Goal: Navigation & Orientation: Find specific page/section

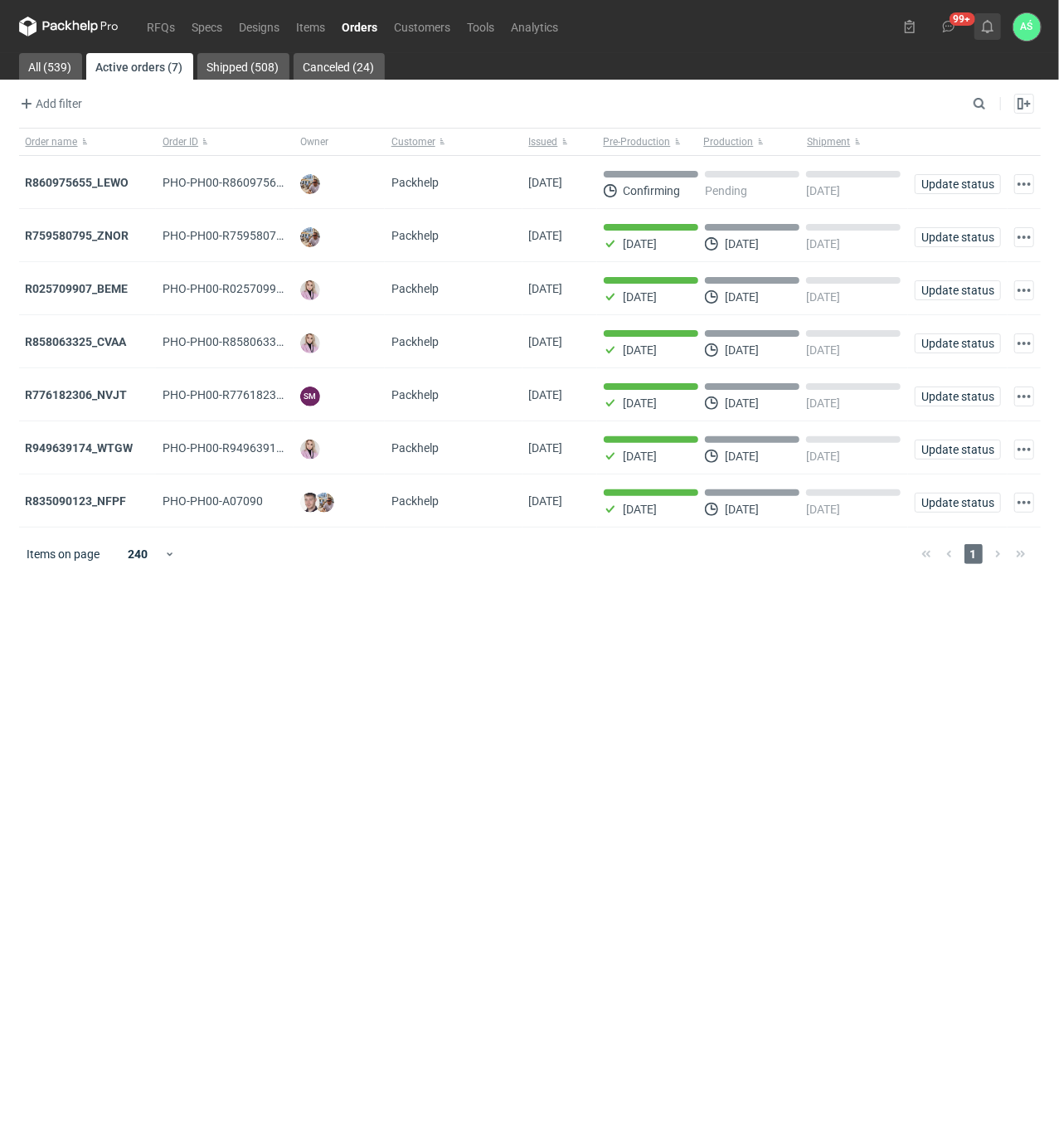
click at [986, 27] on icon at bounding box center [987, 27] width 13 height 13
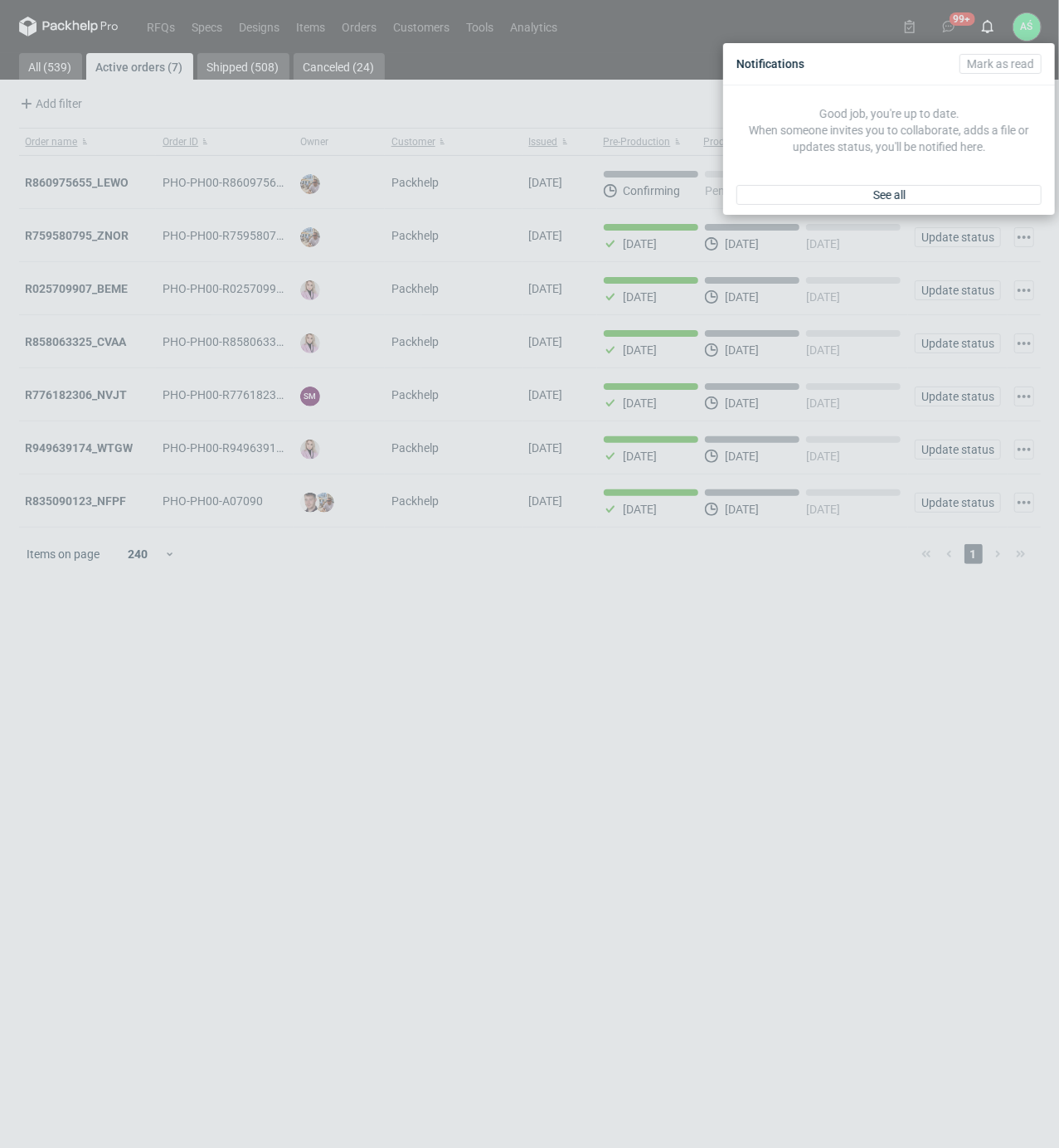
click at [946, 206] on div "See all" at bounding box center [889, 195] width 332 height 40
click at [945, 206] on div "See all" at bounding box center [889, 195] width 332 height 40
click at [940, 194] on link "See all" at bounding box center [888, 195] width 305 height 20
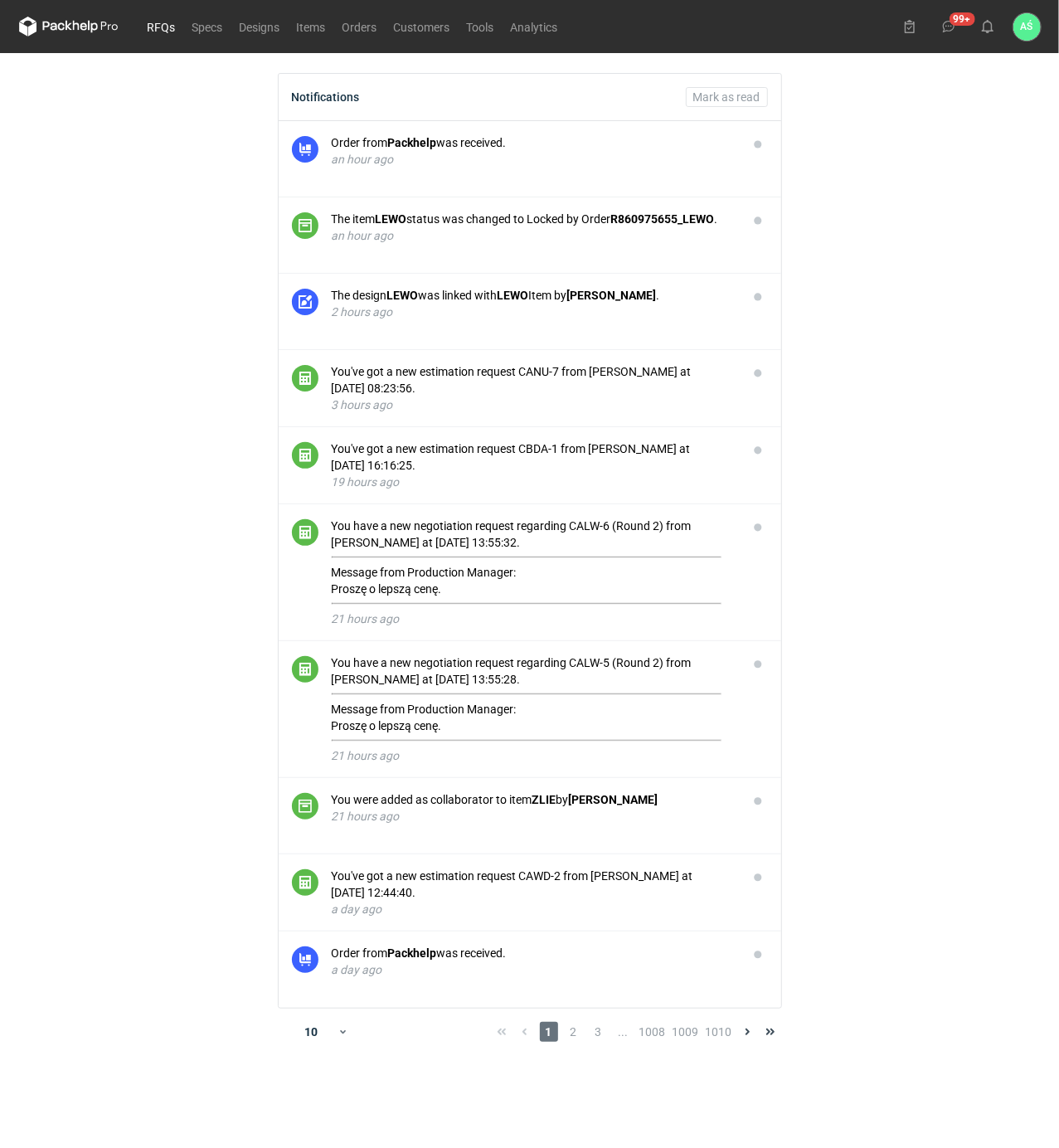
click at [149, 24] on link "RFQs" at bounding box center [162, 27] width 45 height 20
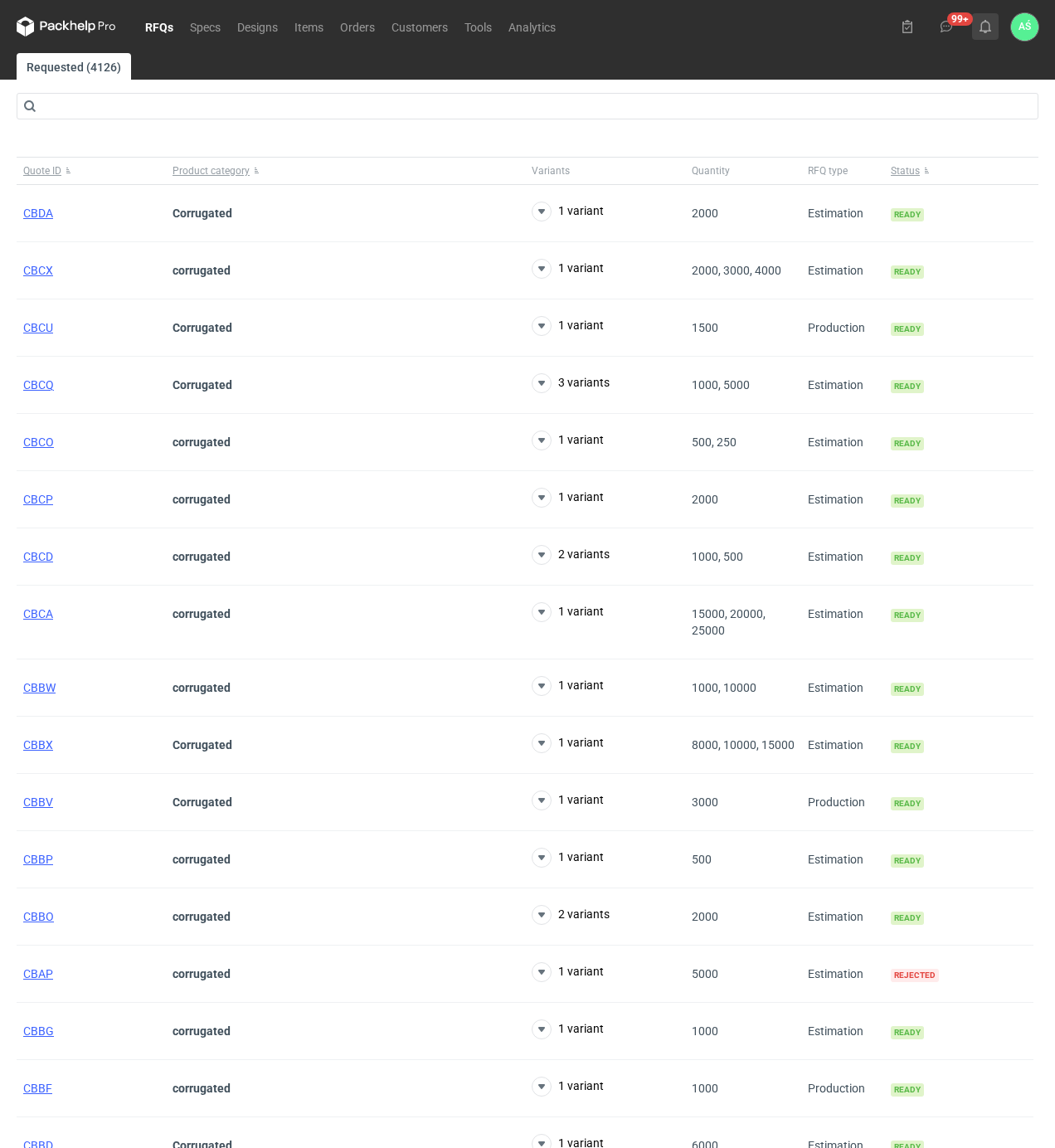
click at [978, 35] on button at bounding box center [985, 27] width 27 height 27
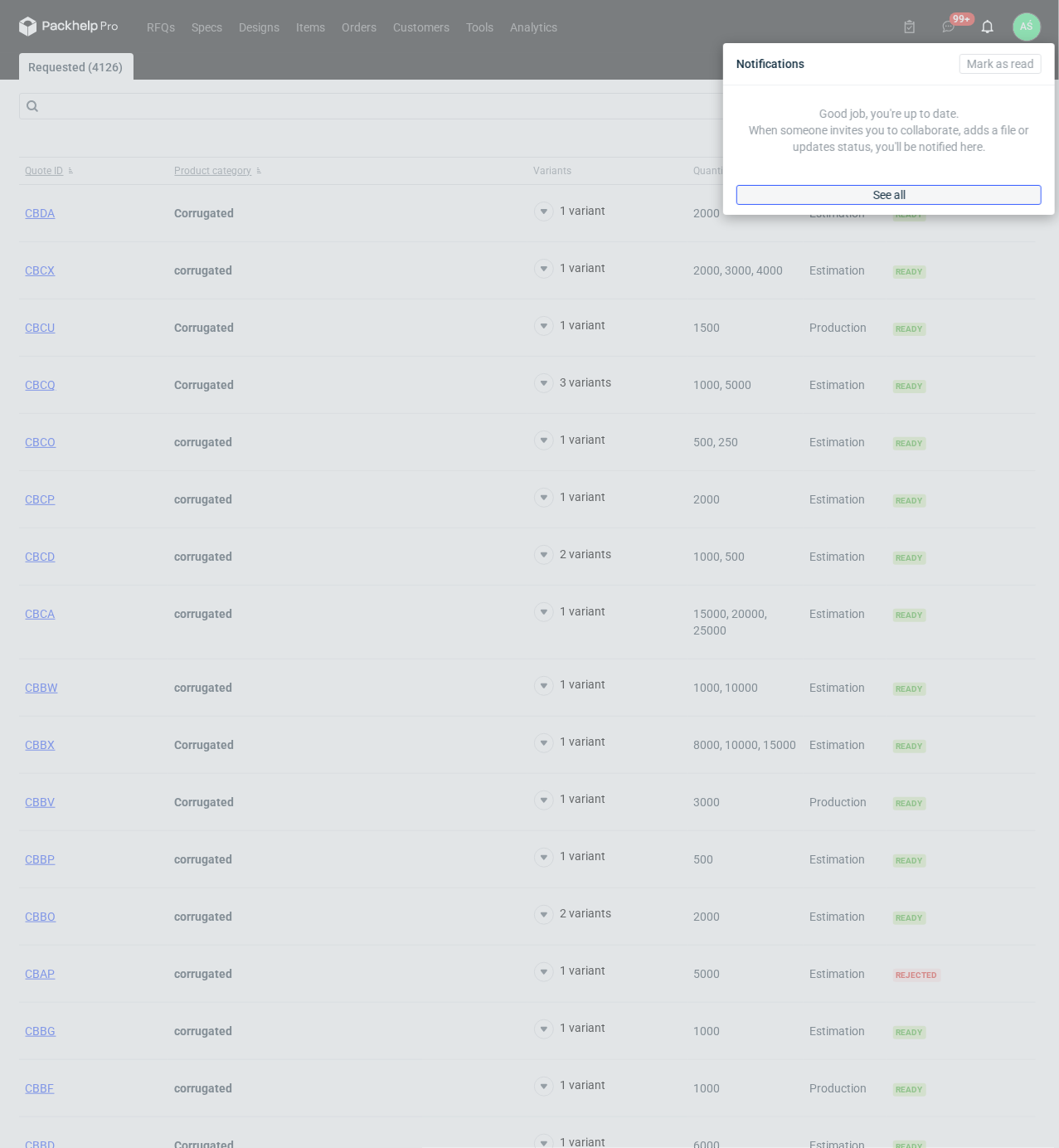
click at [910, 199] on link "See all" at bounding box center [888, 195] width 305 height 20
